Goal: Find specific page/section: Find specific page/section

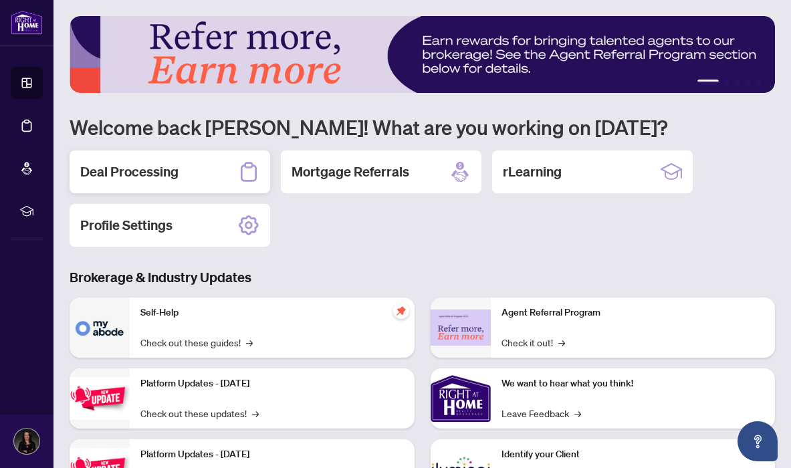
click at [144, 176] on h2 "Deal Processing" at bounding box center [129, 171] width 98 height 19
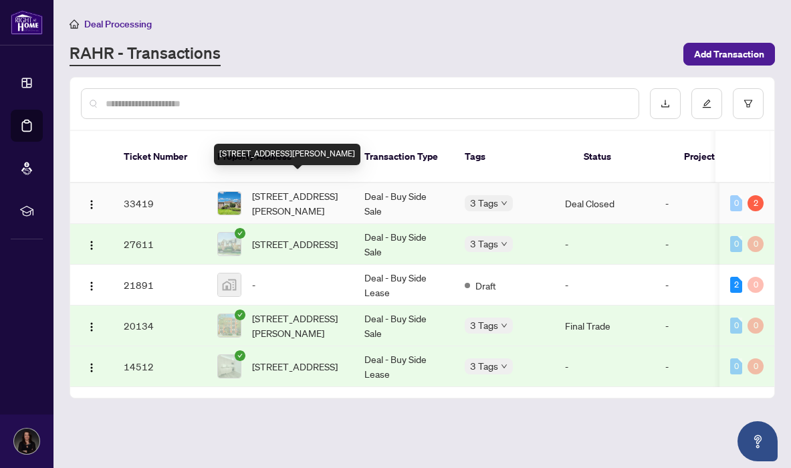
click at [271, 188] on span "[STREET_ADDRESS][PERSON_NAME]" at bounding box center [297, 202] width 91 height 29
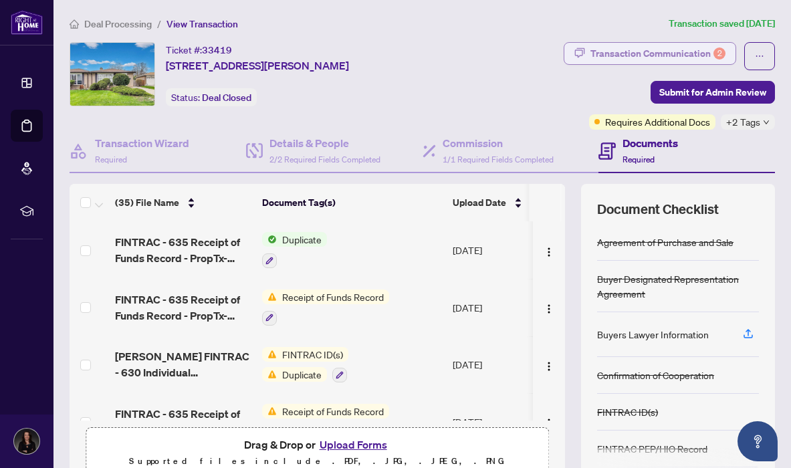
click at [635, 54] on div "Transaction Communication 2" at bounding box center [657, 53] width 135 height 21
